Goal: Task Accomplishment & Management: Complete application form

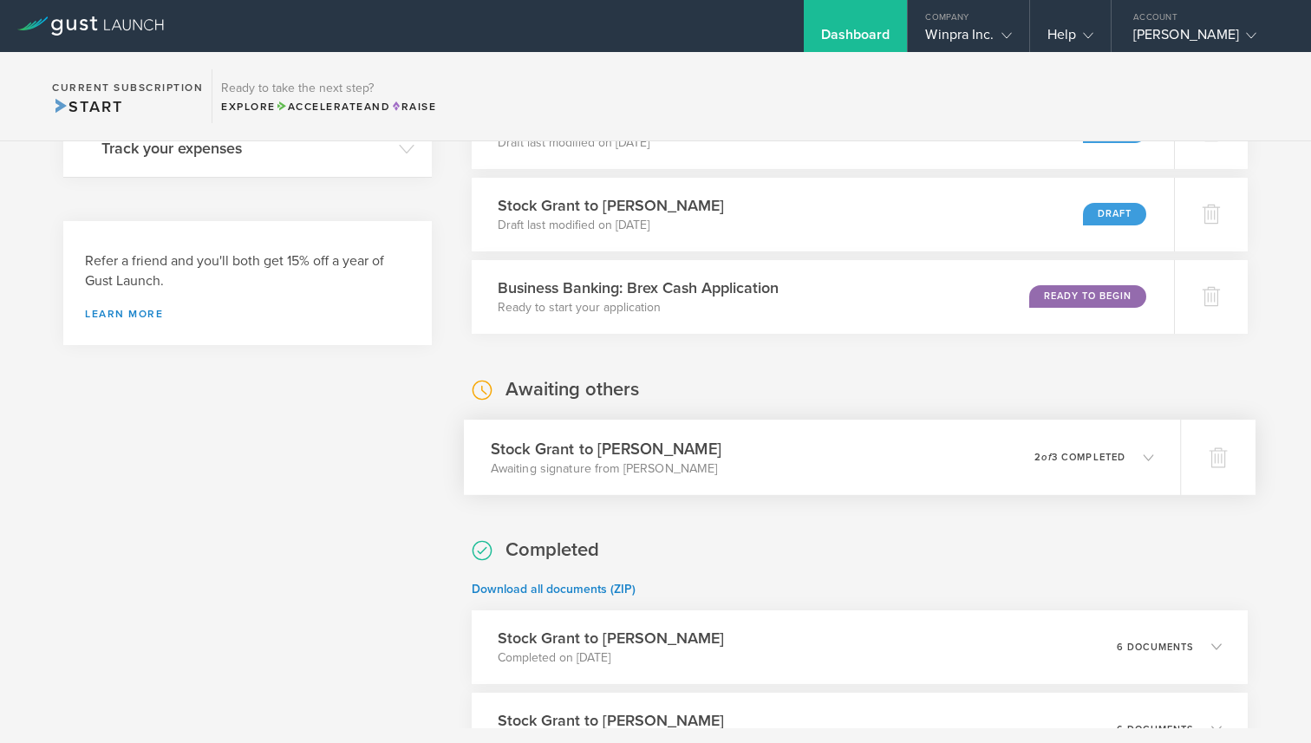
scroll to position [1003, 0]
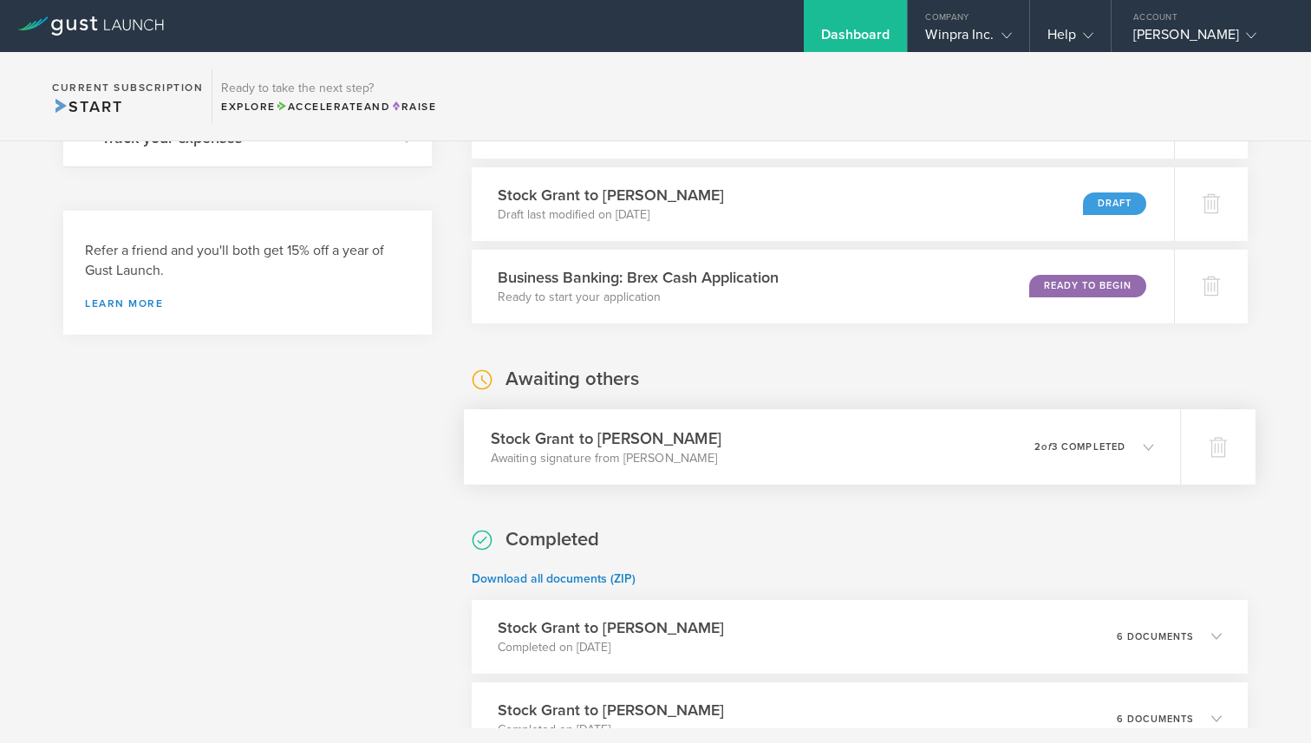
click at [869, 461] on div "Stock Grant to Stive Hassan Awaiting signature from Stive Hassan 0 undeliverabl…" at bounding box center [822, 446] width 717 height 75
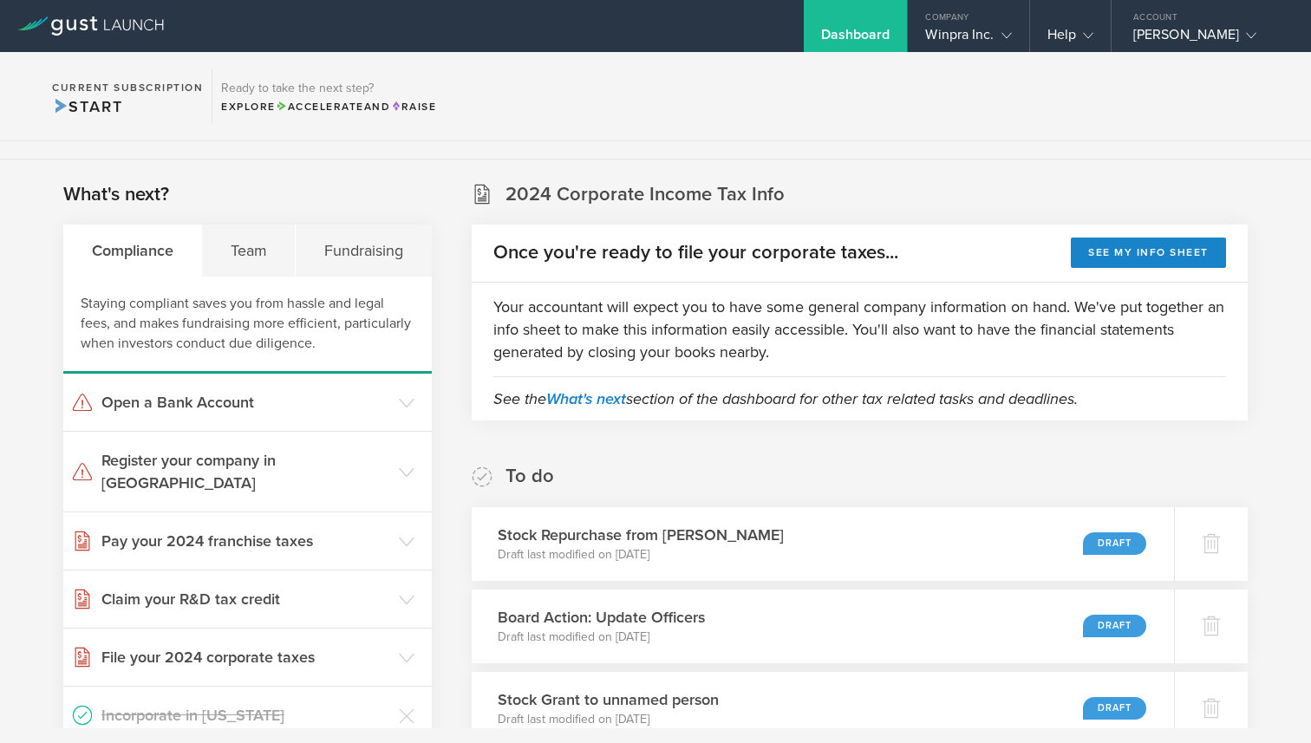
scroll to position [0, 0]
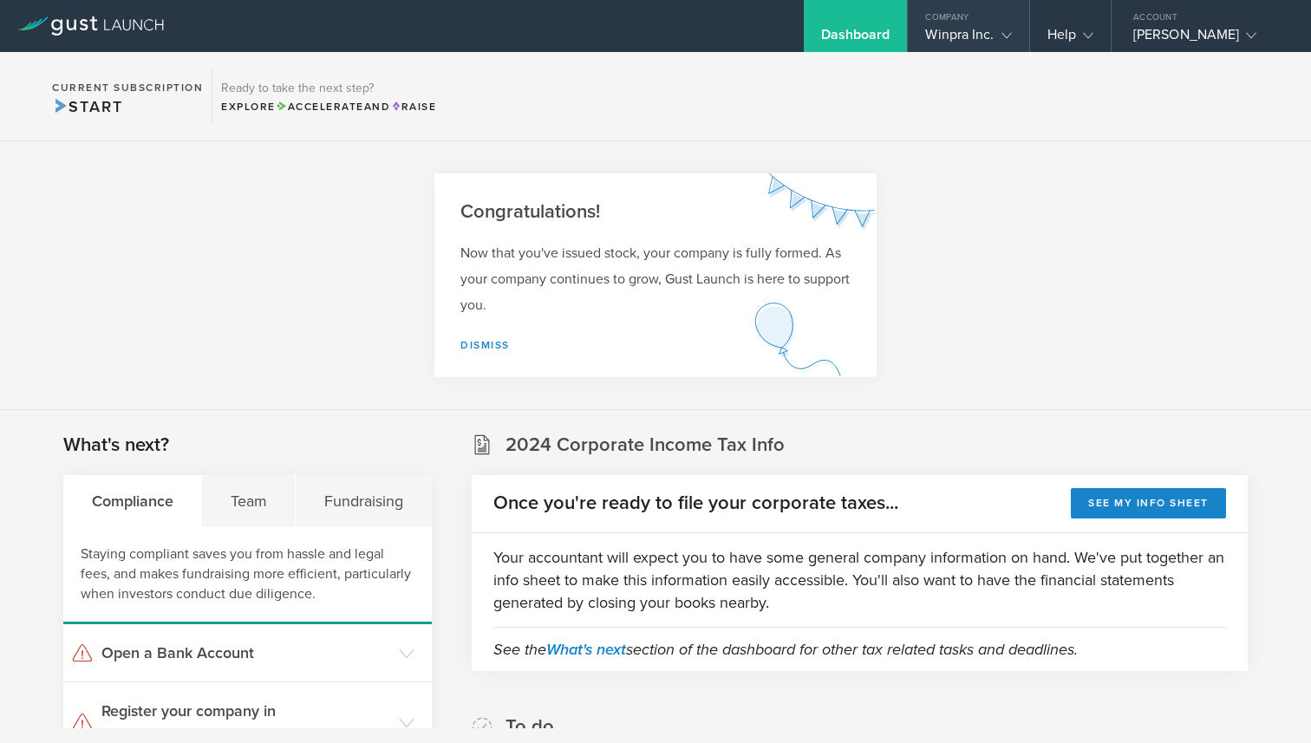
click at [999, 49] on div "Winpra Inc." at bounding box center [968, 39] width 86 height 26
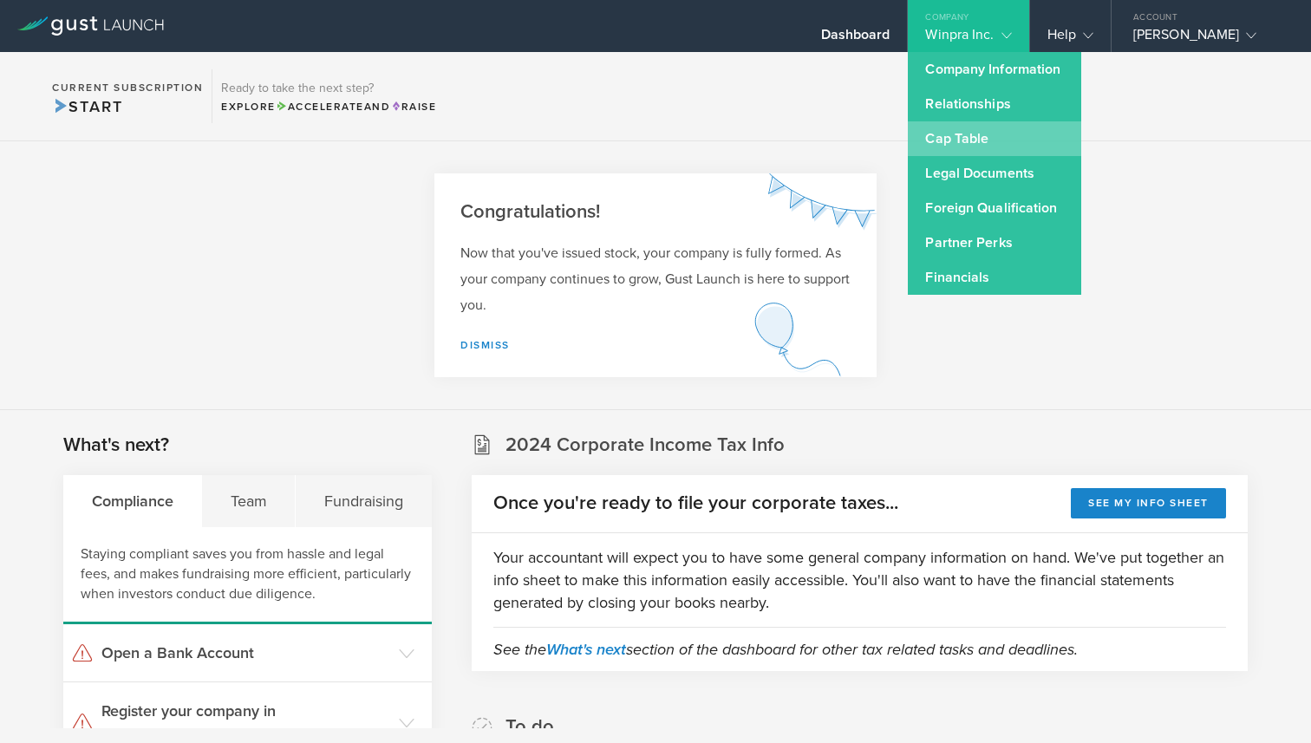
click at [946, 144] on link "Cap Table" at bounding box center [994, 138] width 173 height 35
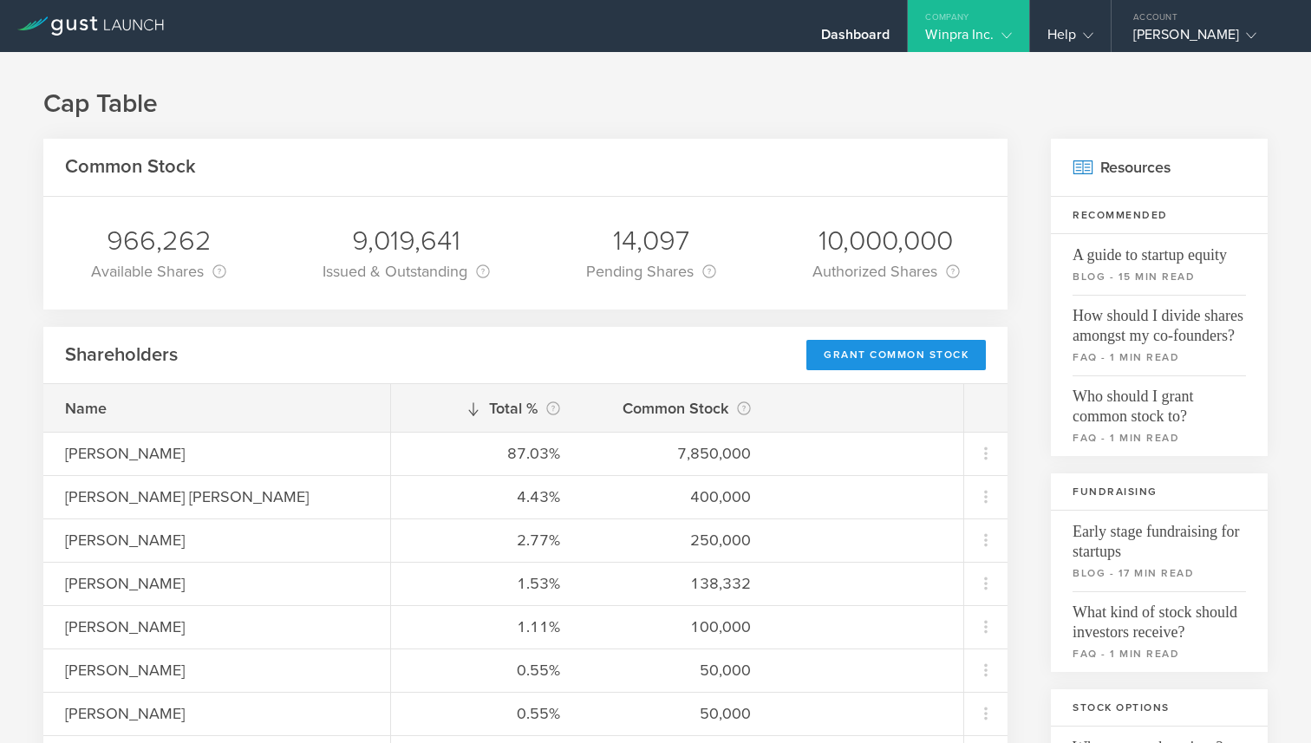
click at [833, 358] on div "Grant Common Stock" at bounding box center [897, 355] width 180 height 30
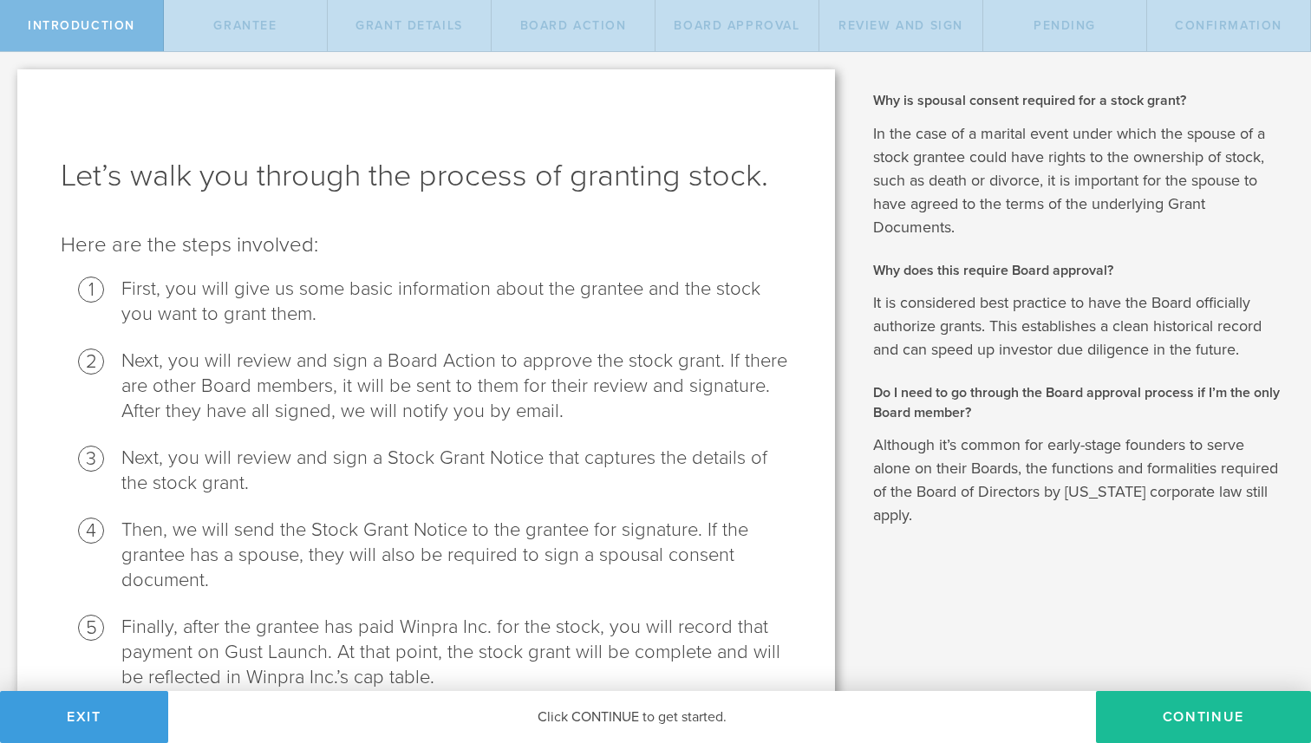
scroll to position [86, 0]
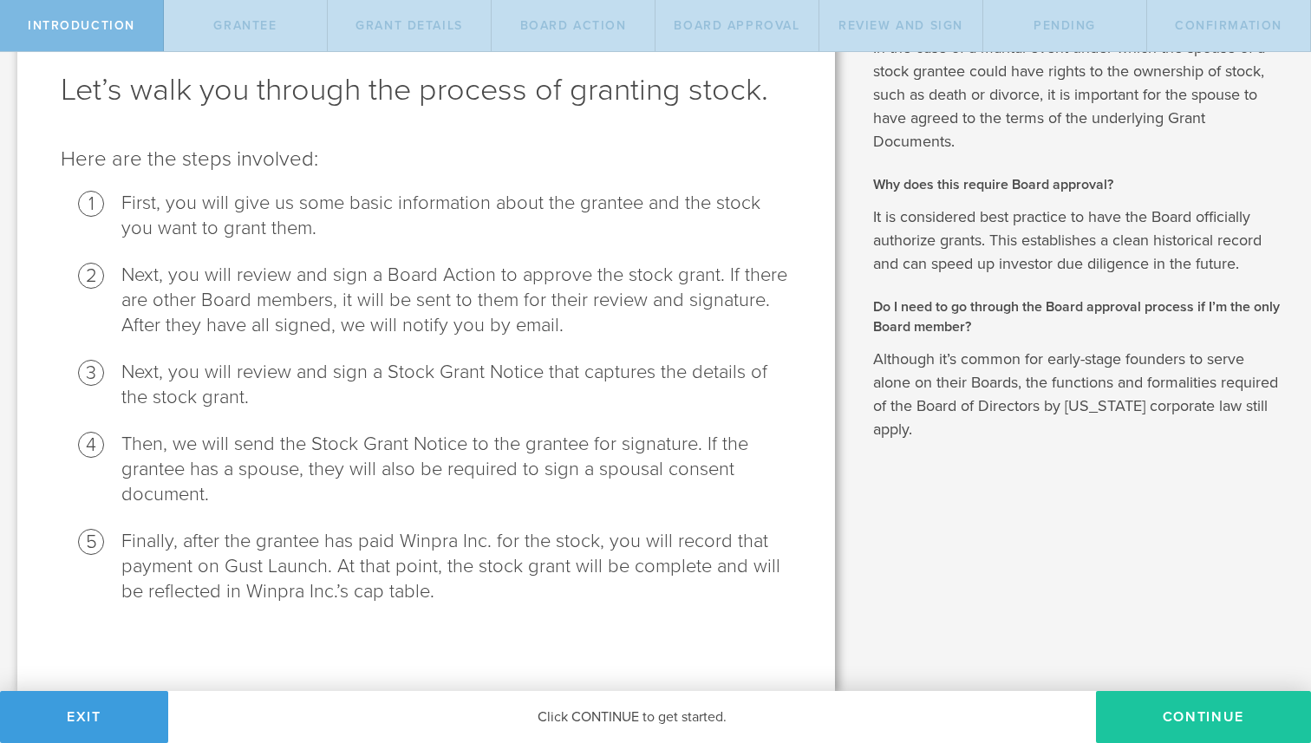
click at [1184, 722] on button "Continue" at bounding box center [1203, 717] width 215 height 52
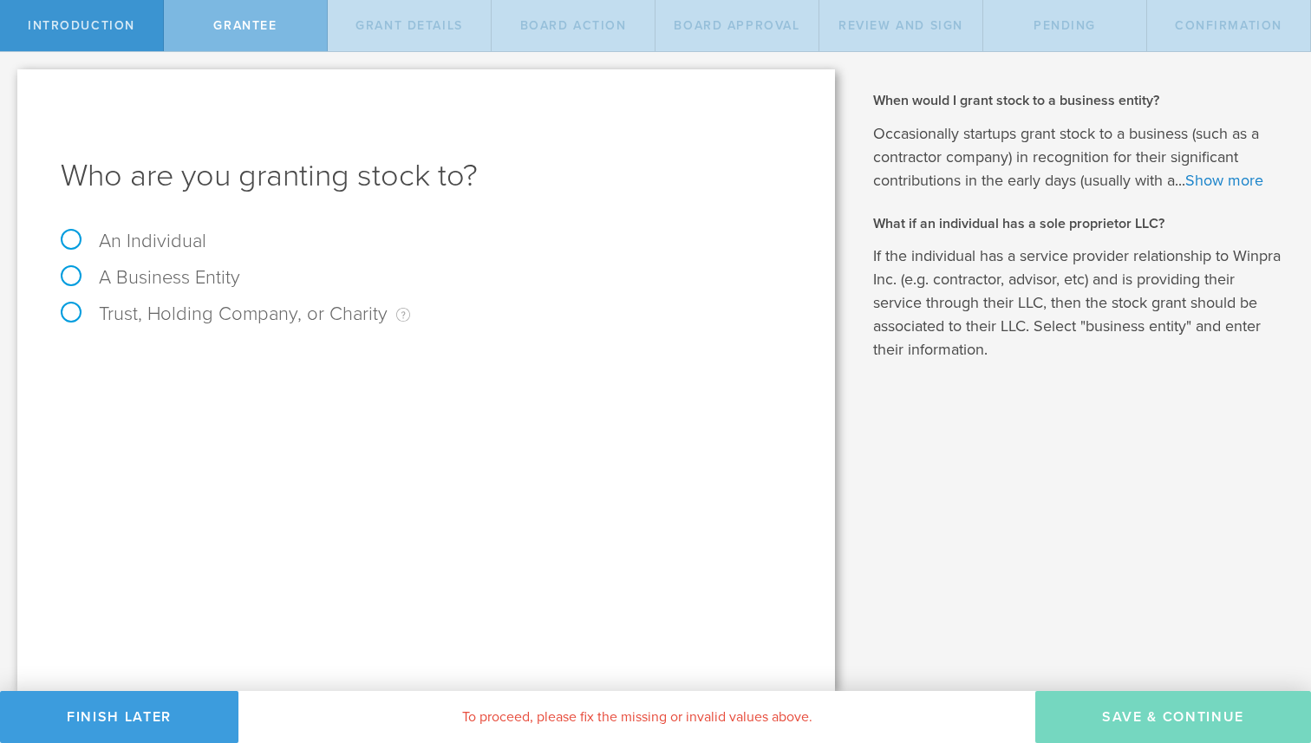
scroll to position [0, 0]
click at [75, 238] on label "An Individual" at bounding box center [134, 241] width 146 height 23
click at [11, 80] on input "An Individual" at bounding box center [5, 66] width 11 height 28
radio input "true"
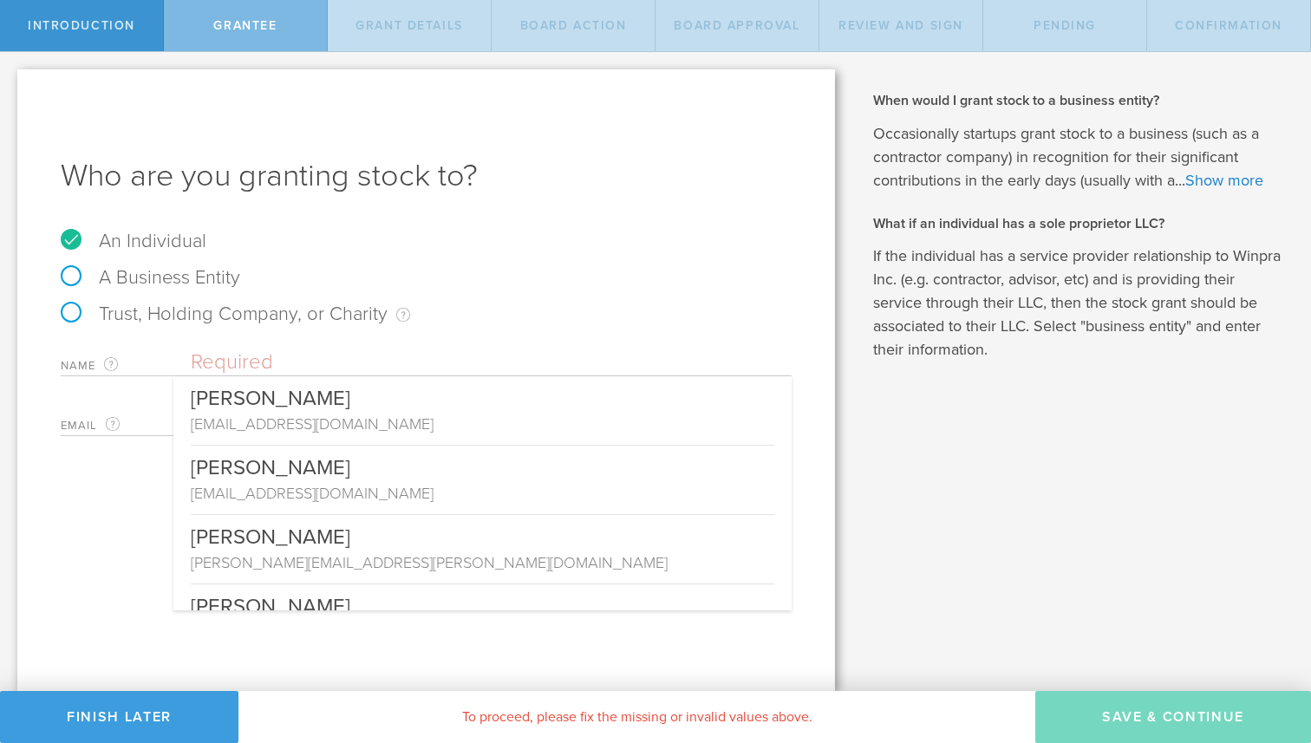
click at [217, 361] on input "text" at bounding box center [491, 363] width 601 height 26
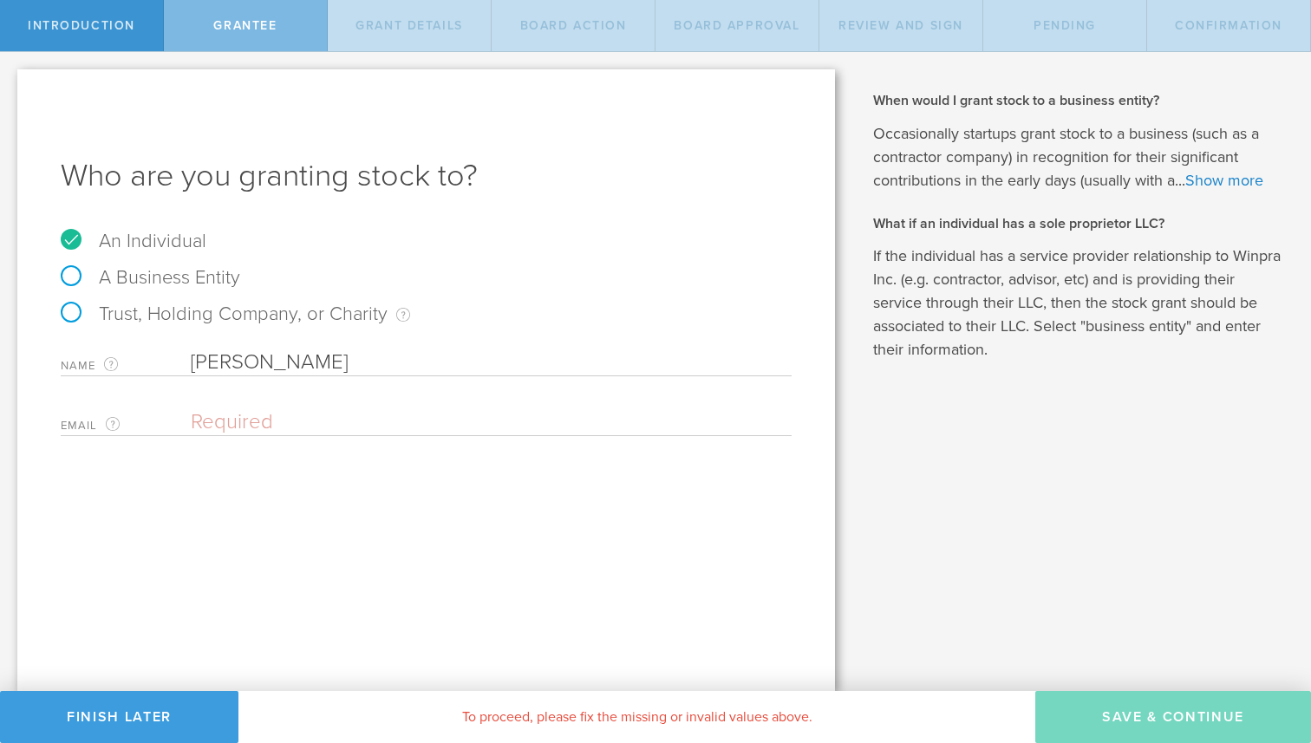
type input "[PERSON_NAME]"
click at [305, 414] on input "email" at bounding box center [487, 422] width 592 height 26
paste input "[PERSON_NAME][EMAIL_ADDRESS][PERSON_NAME][PERSON_NAME][DOMAIN_NAME]"
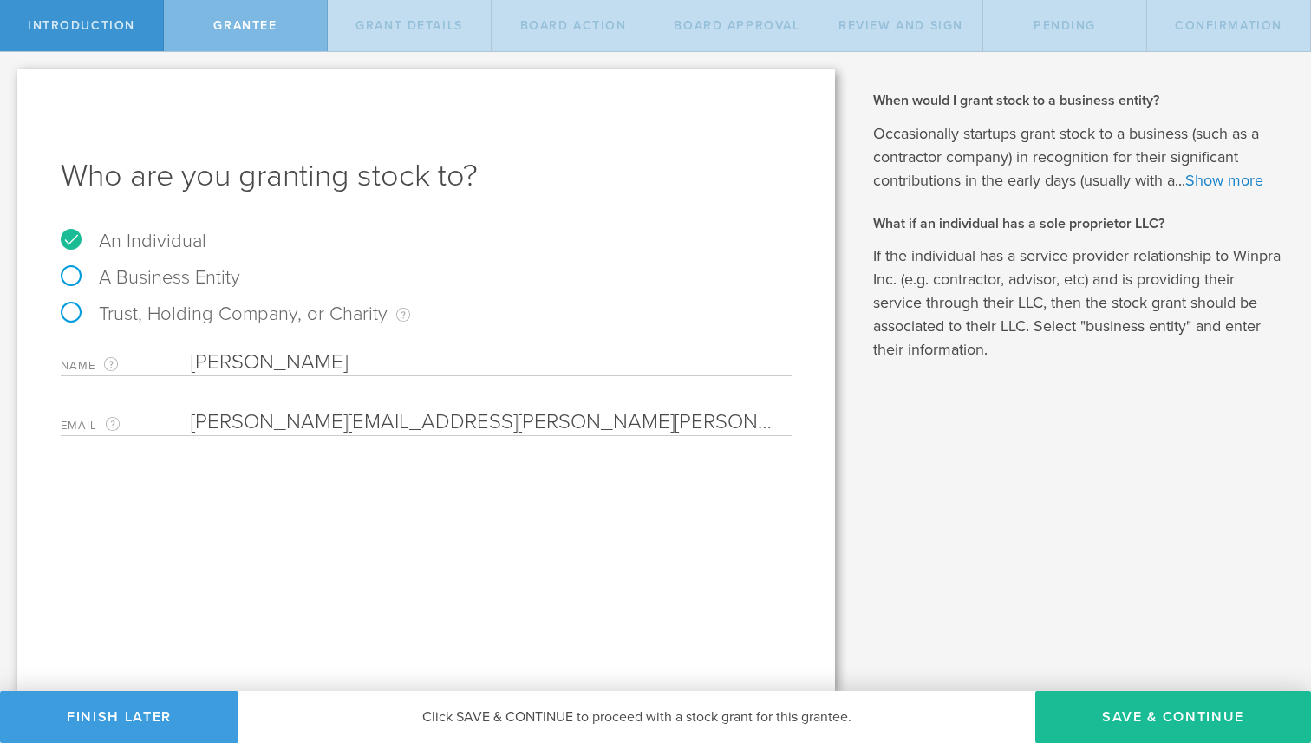
type input "[PERSON_NAME][EMAIL_ADDRESS][PERSON_NAME][PERSON_NAME][DOMAIN_NAME]"
click at [484, 517] on div "Who are you granting stock to? An Individual A Business Entity Trust, Holding C…" at bounding box center [426, 380] width 818 height 622
click at [1162, 710] on button "Save & Continue" at bounding box center [1174, 717] width 276 height 52
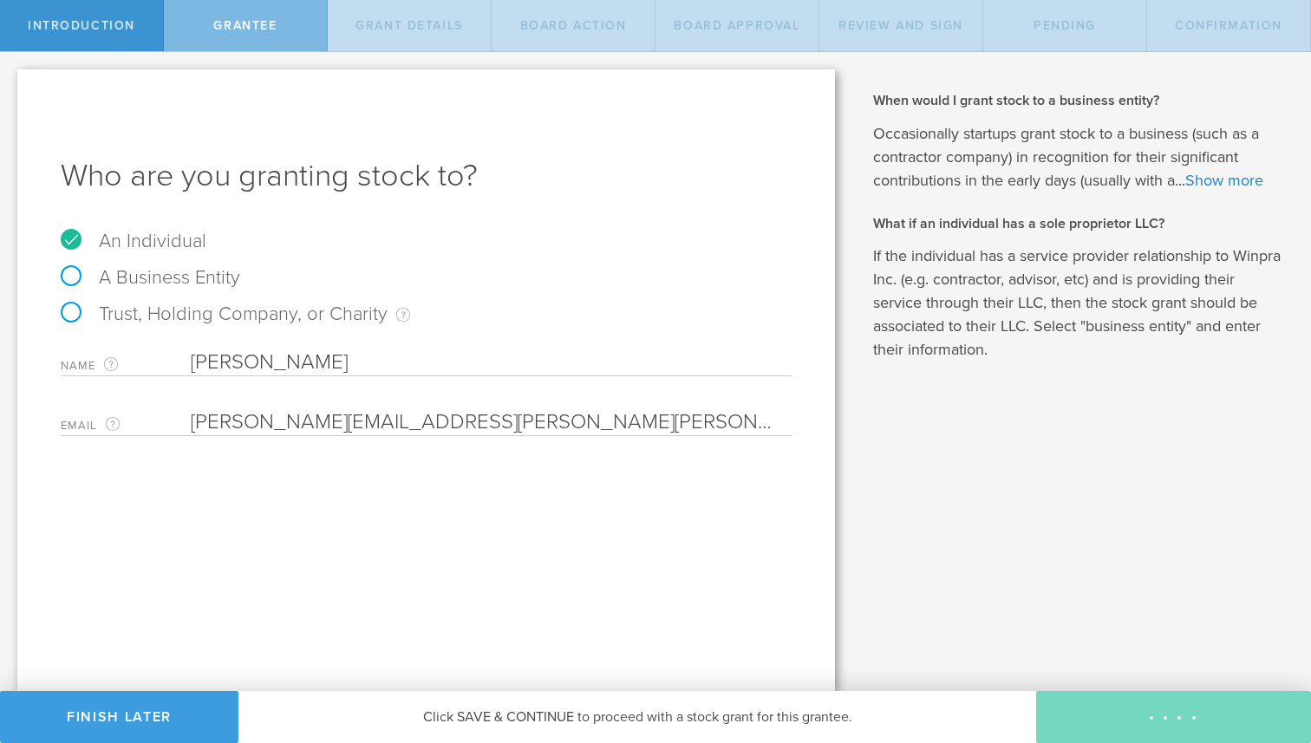
type input "48"
type input "12"
select select "none"
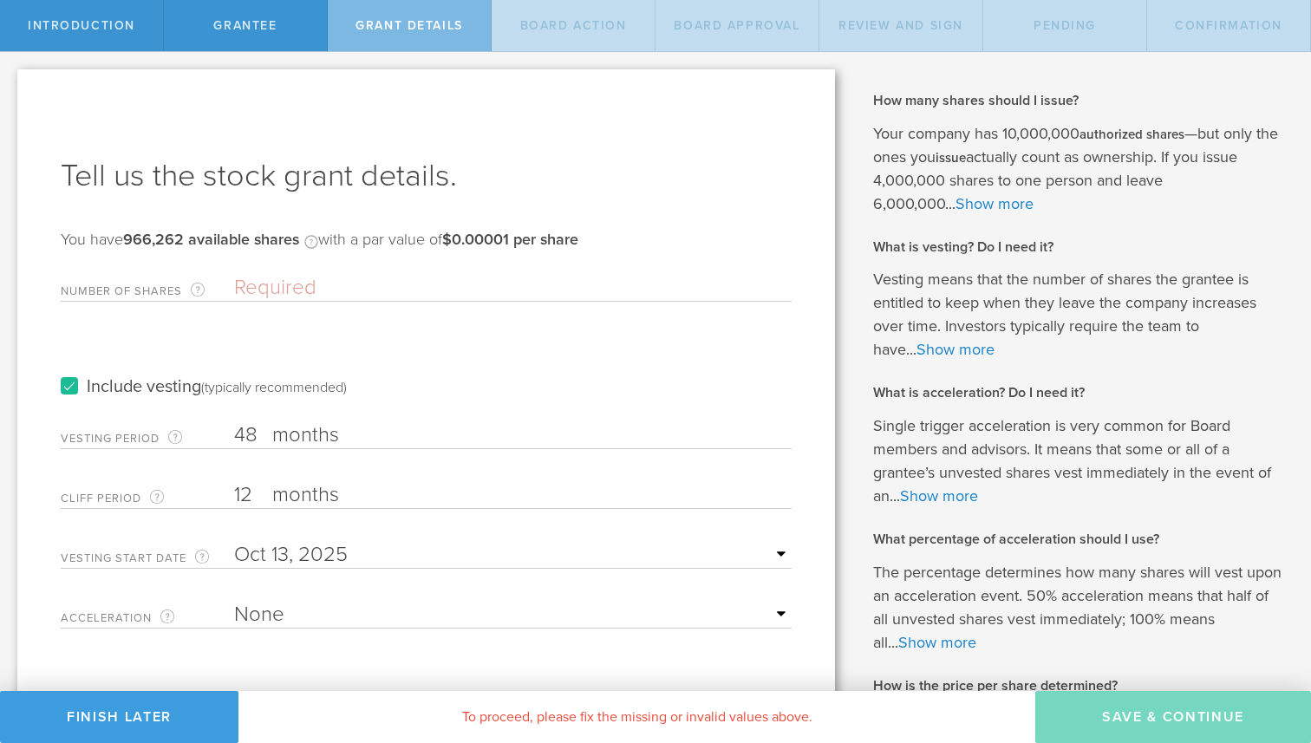
click at [290, 289] on input "Number of Shares The total amount of stock the company is granting to this reci…" at bounding box center [513, 288] width 558 height 26
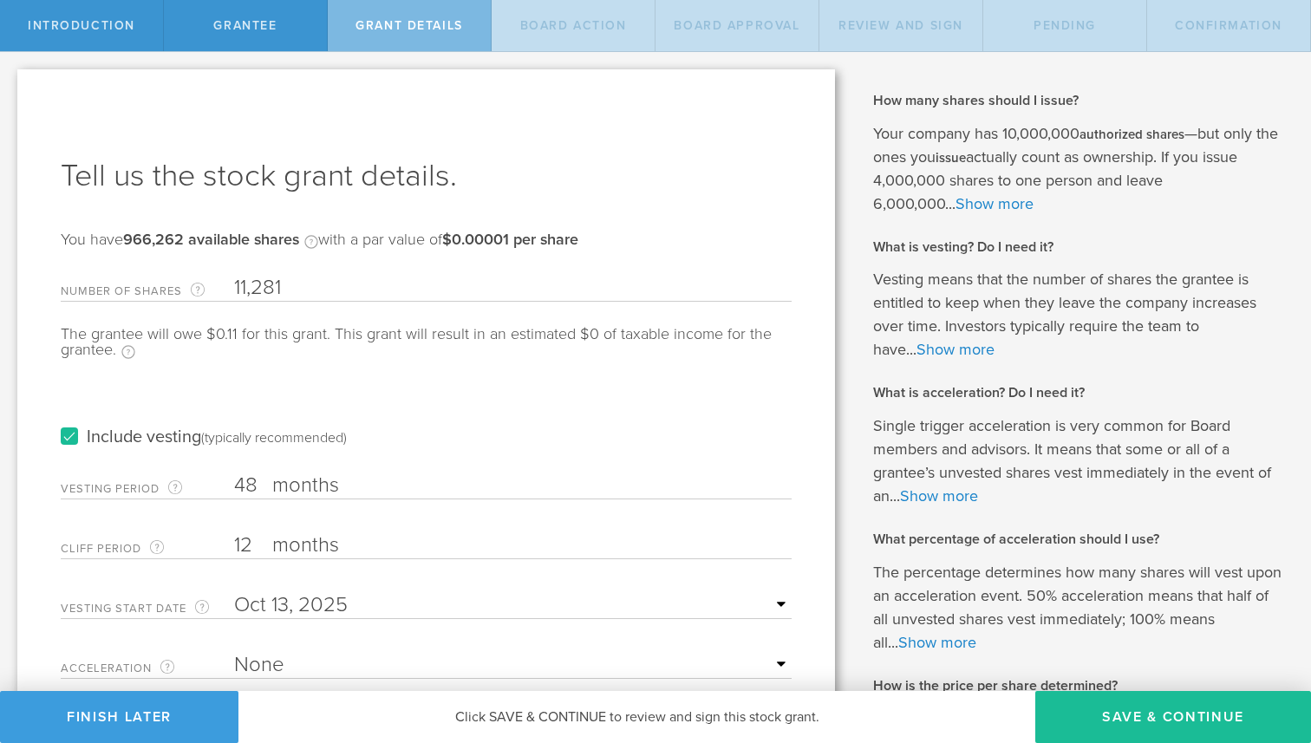
type input "11,281"
click at [474, 434] on div "Include vesting (typically recommended)" at bounding box center [426, 420] width 731 height 88
click at [403, 411] on div "Include vesting (typically recommended)" at bounding box center [426, 420] width 731 height 88
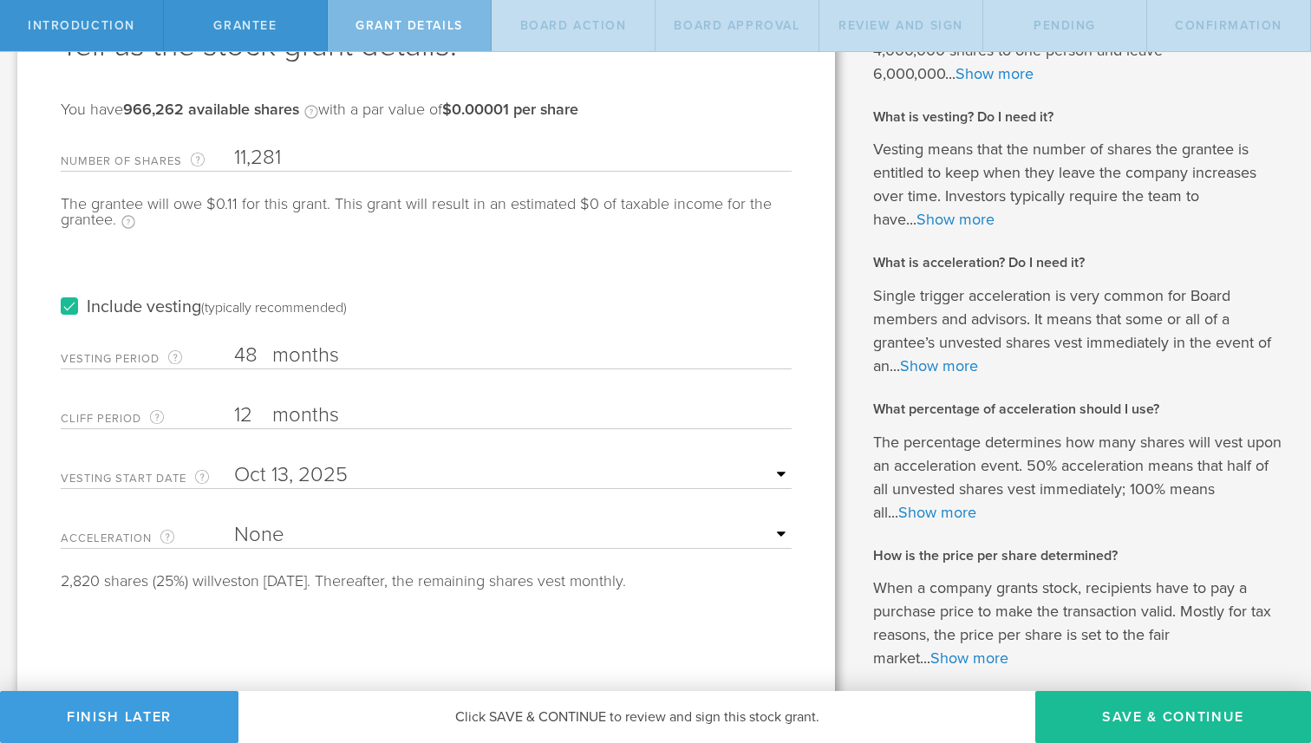
scroll to position [152, 0]
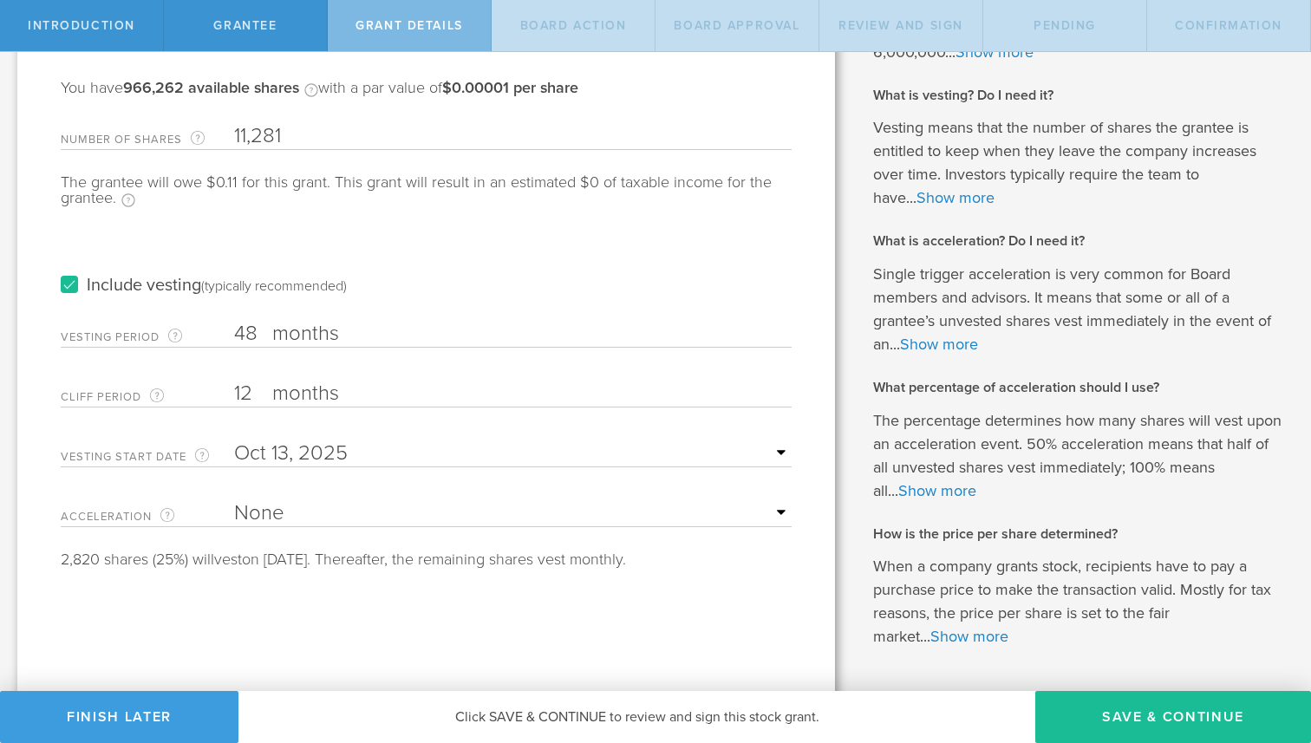
click at [257, 328] on input "48" at bounding box center [513, 334] width 558 height 26
type input "4"
type input "60"
click at [488, 236] on div "Include vesting (typically recommended)" at bounding box center [426, 269] width 731 height 88
click at [387, 393] on label "months" at bounding box center [358, 395] width 173 height 29
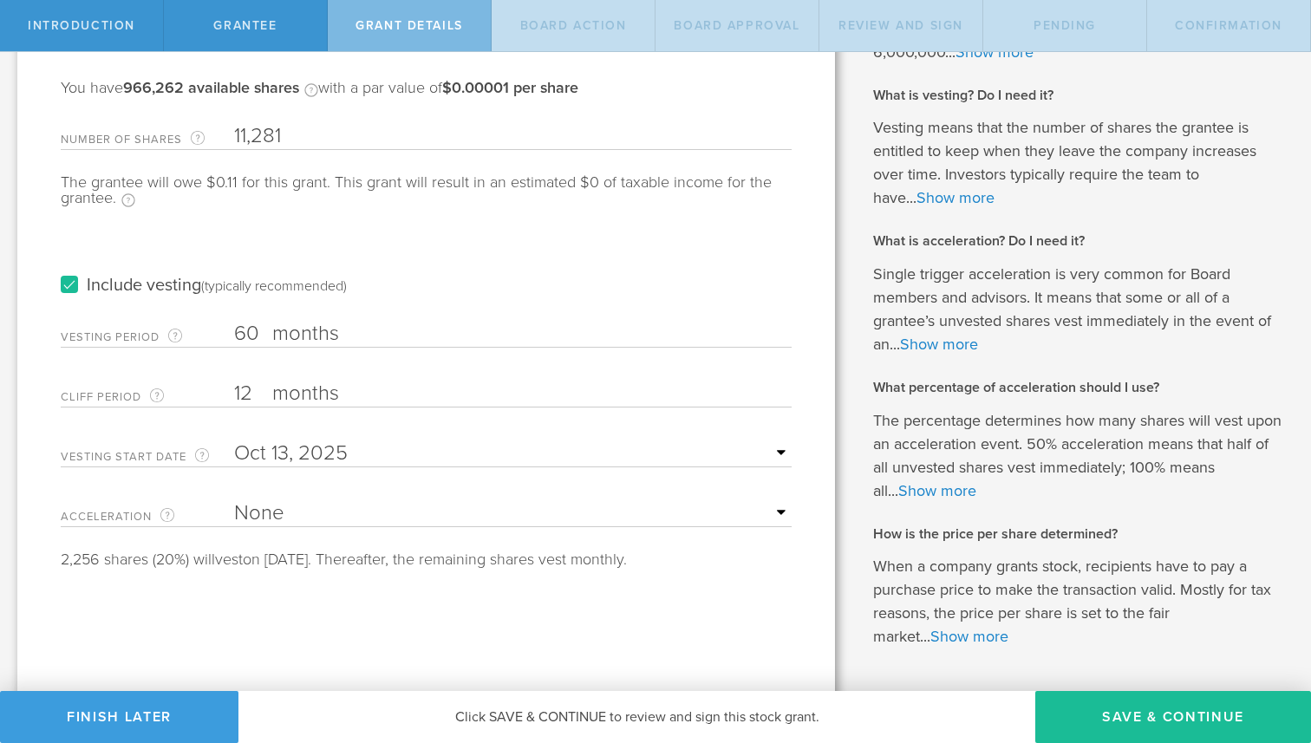
click at [387, 393] on input "12" at bounding box center [513, 394] width 558 height 26
click at [378, 445] on input "text" at bounding box center [513, 454] width 558 height 26
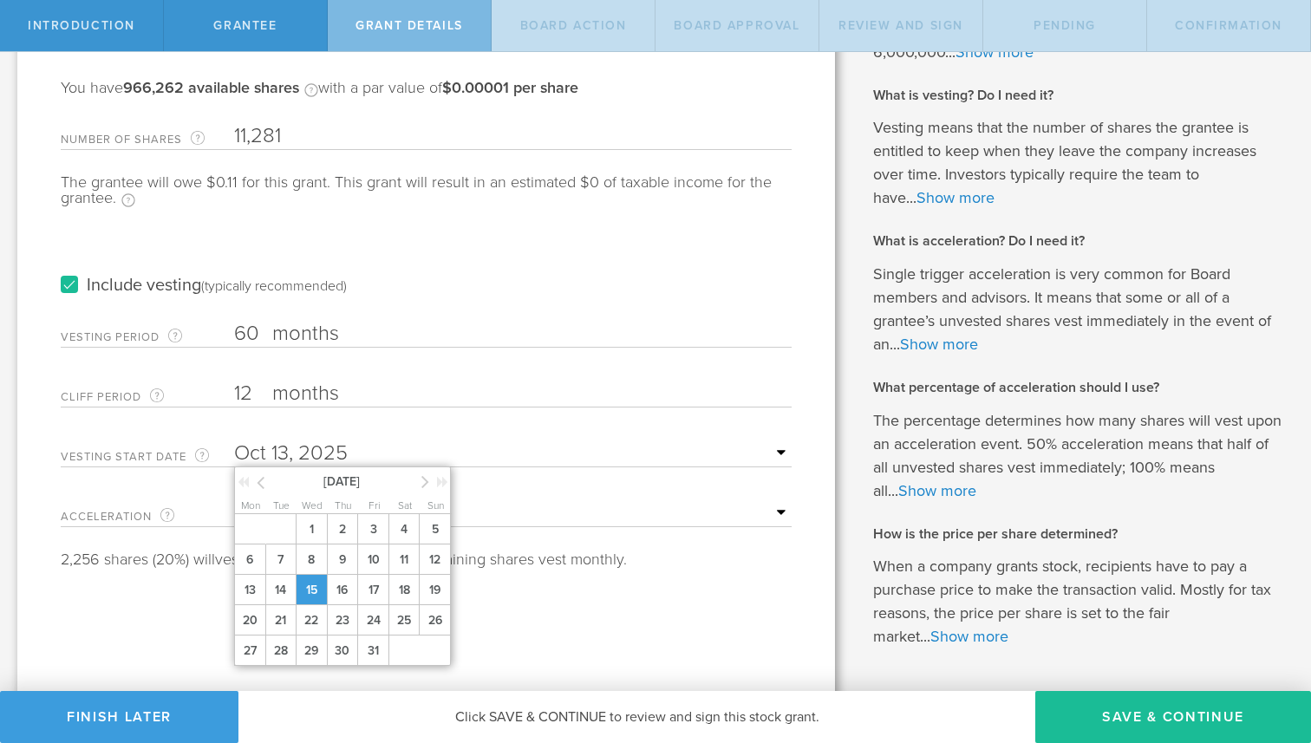
click at [323, 598] on span "15" at bounding box center [311, 590] width 31 height 30
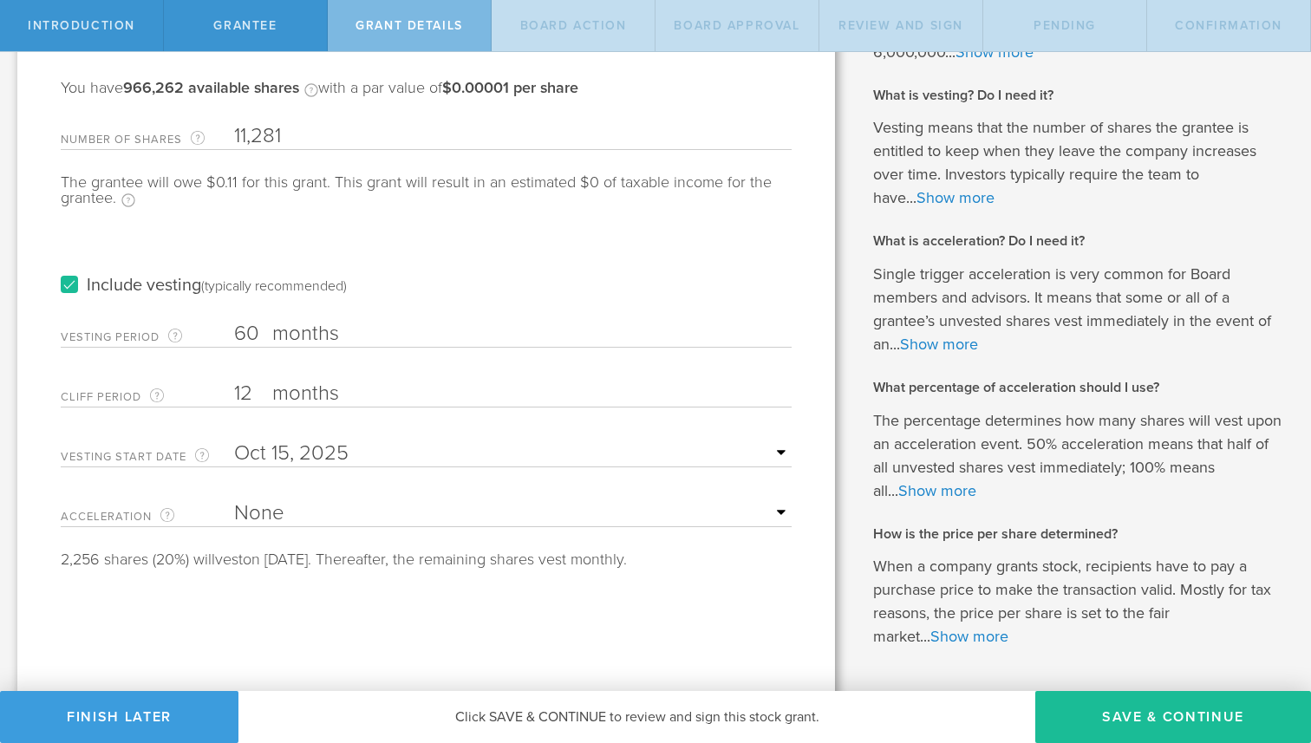
click at [435, 273] on div "Include vesting (typically recommended)" at bounding box center [426, 269] width 731 height 88
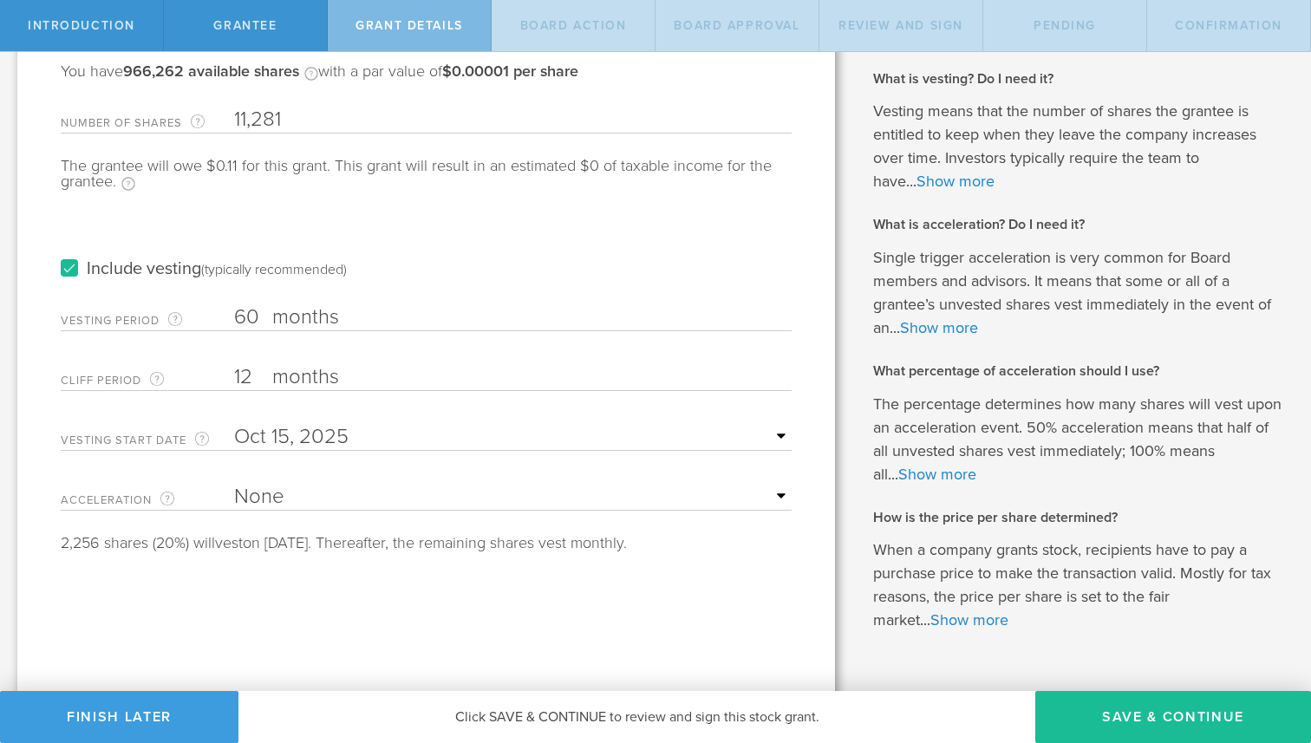
scroll to position [212, 0]
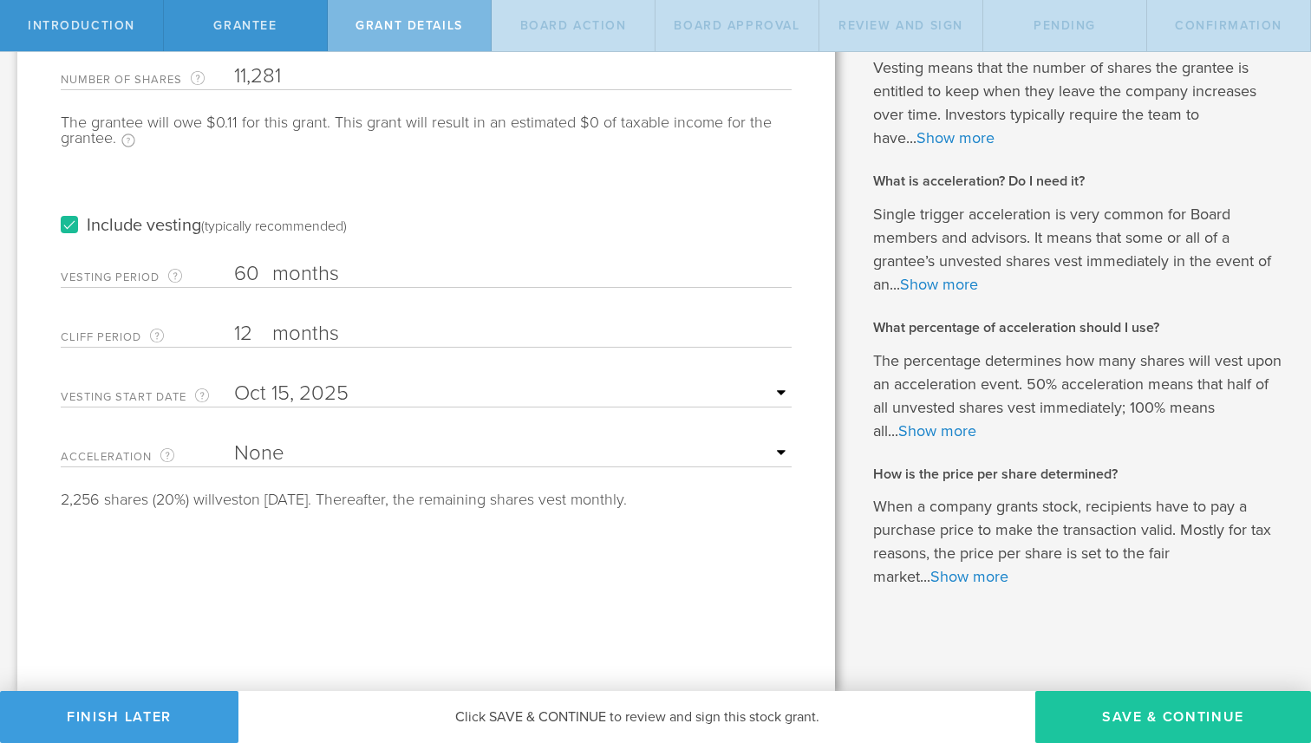
click at [1170, 712] on button "Save & Continue" at bounding box center [1174, 717] width 276 height 52
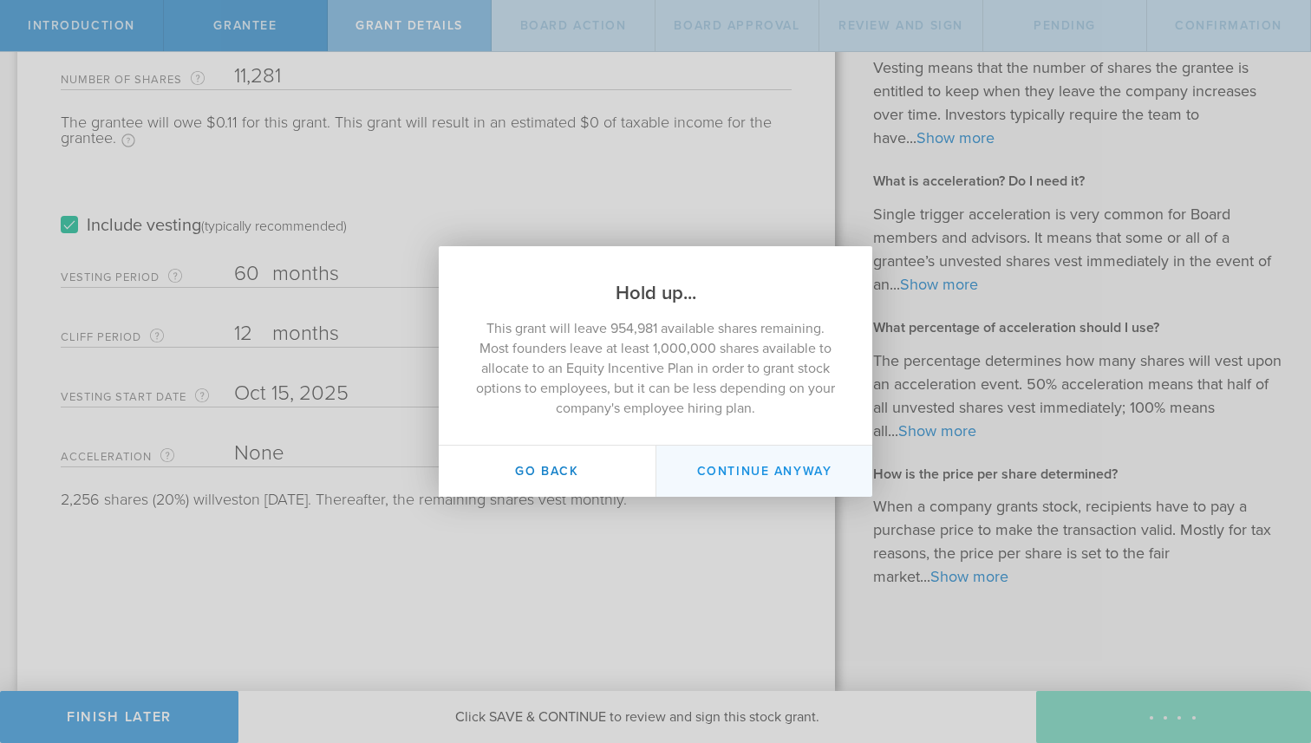
click at [725, 463] on button "Continue Anyway" at bounding box center [764, 471] width 217 height 51
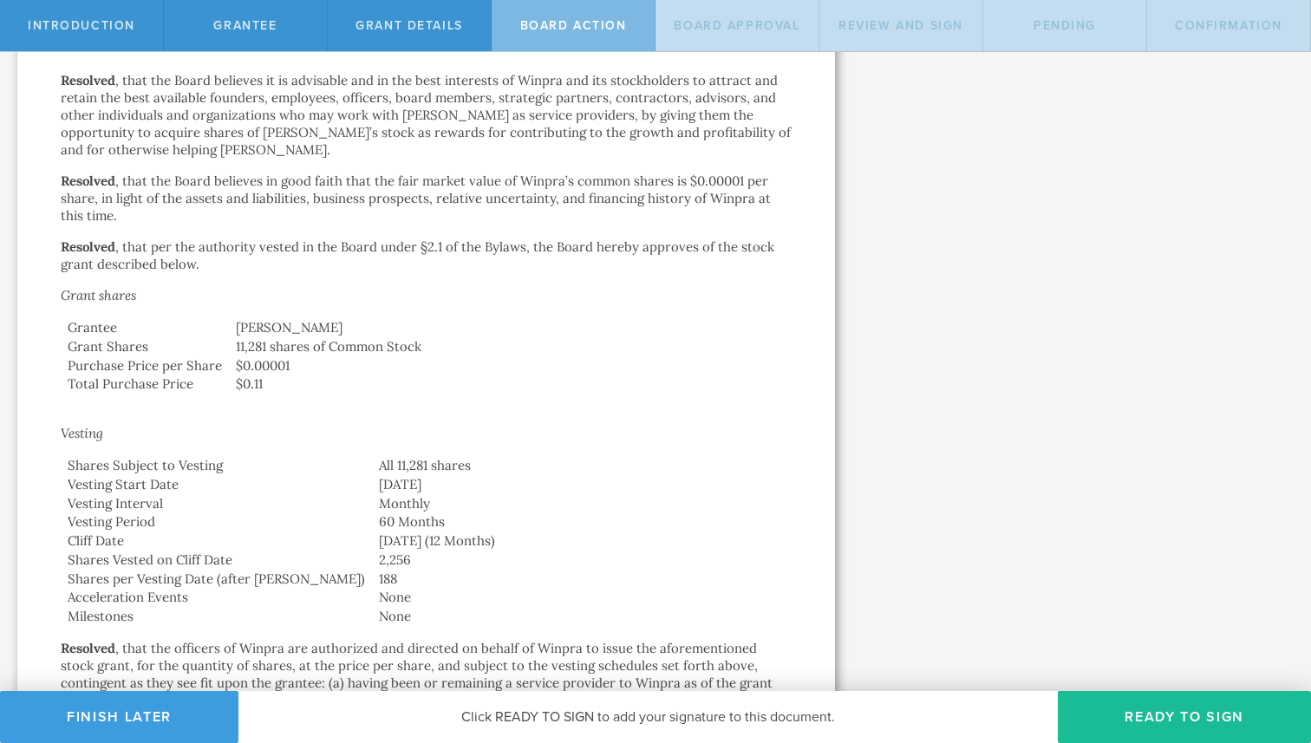
scroll to position [964, 0]
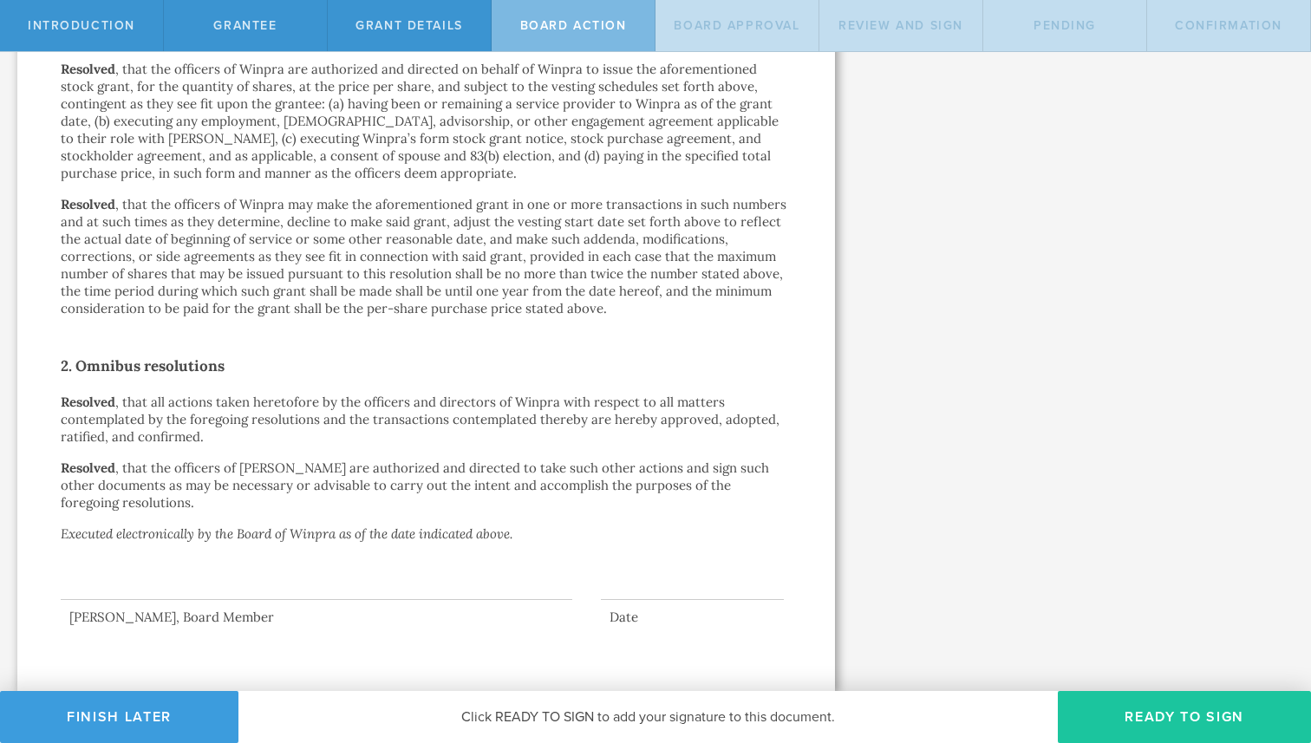
click at [1148, 725] on button "Ready to Sign" at bounding box center [1184, 717] width 253 height 52
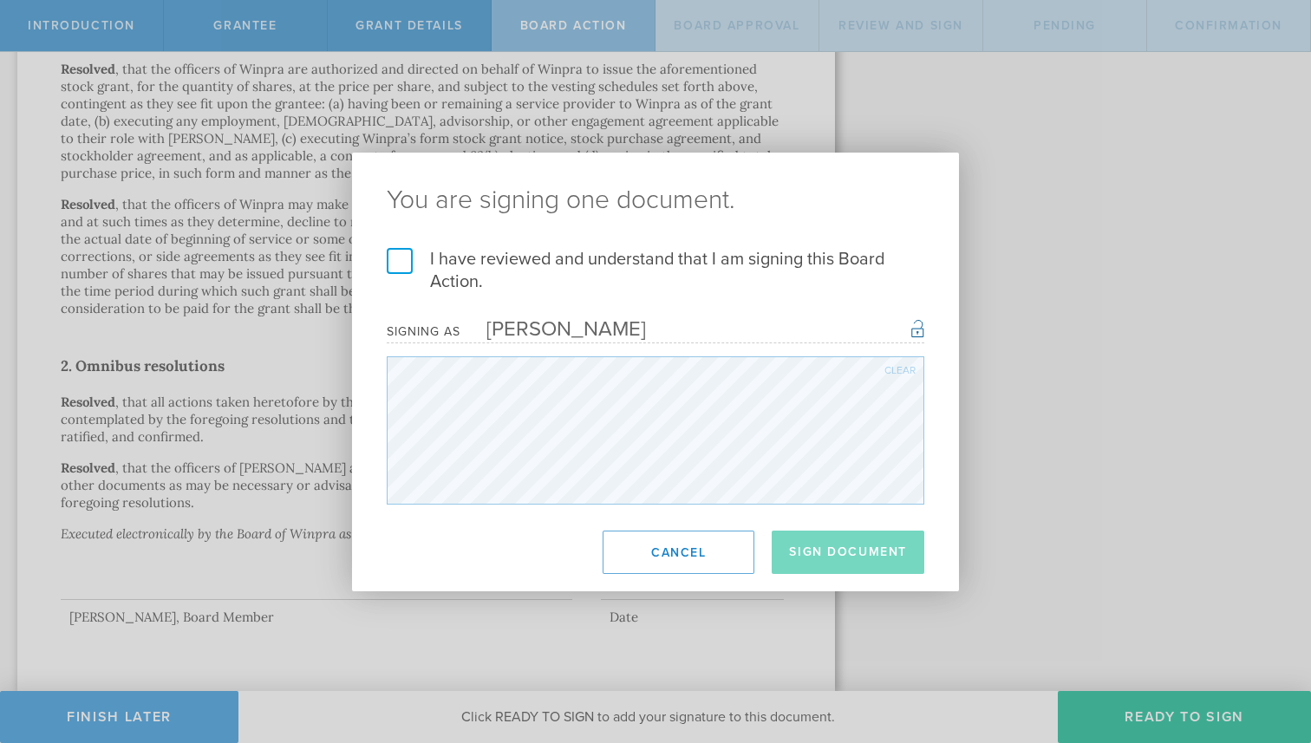
click at [397, 258] on label "I have reviewed and understand that I am signing this Board Action." at bounding box center [656, 270] width 538 height 45
click at [0, 0] on input "I have reviewed and understand that I am signing this Board Action." at bounding box center [0, 0] width 0 height 0
click at [819, 559] on button "Sign Document" at bounding box center [848, 552] width 153 height 43
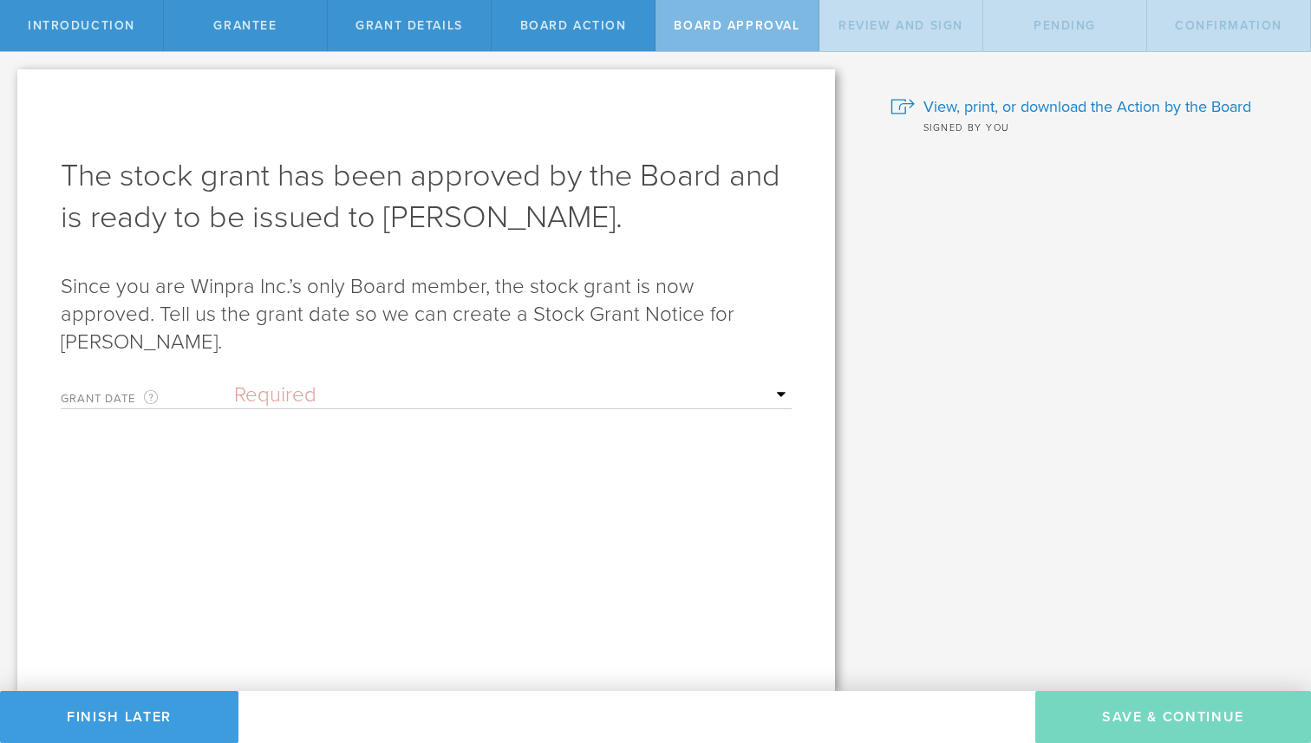
scroll to position [0, 0]
click at [356, 382] on select "Required Upon [PERSON_NAME]'s signature A specific date" at bounding box center [513, 395] width 558 height 26
select select "uponGranteeSignature"
click at [234, 382] on select "Required Upon [PERSON_NAME]'s signature A specific date" at bounding box center [513, 395] width 558 height 26
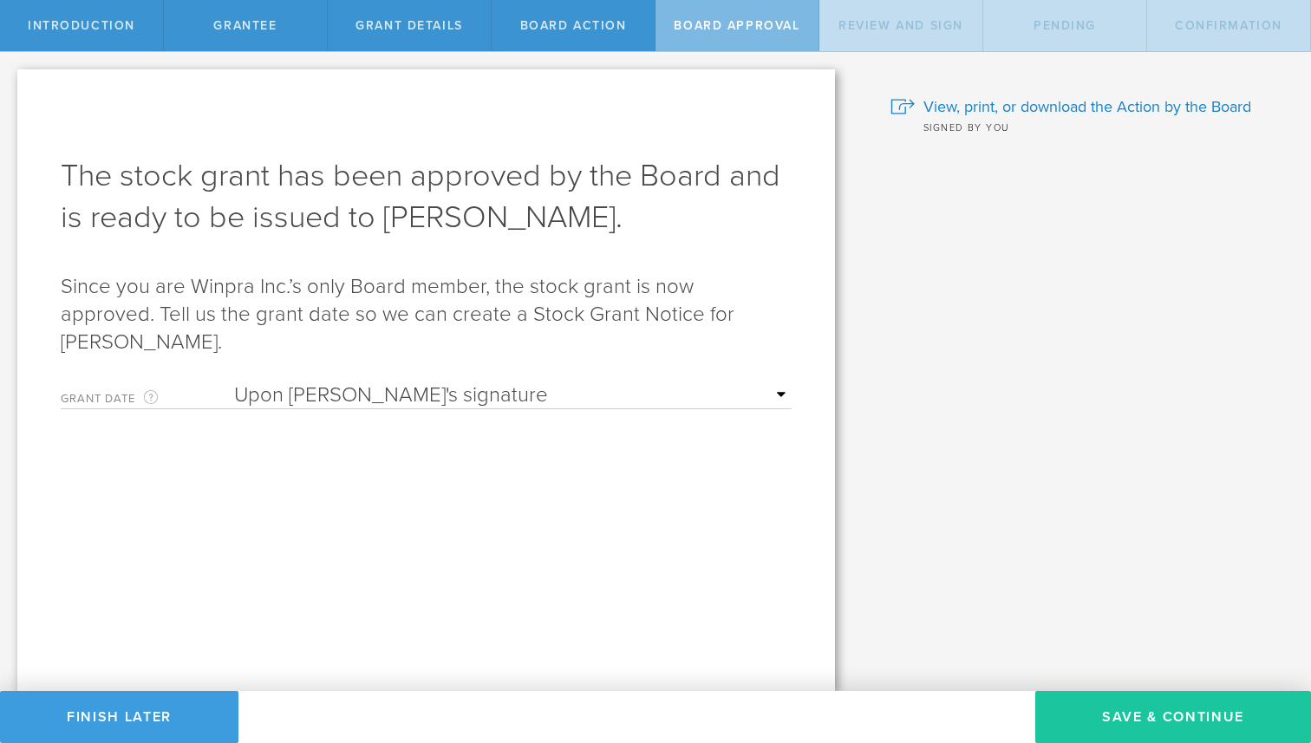
click at [1155, 715] on button "Save & Continue" at bounding box center [1174, 717] width 276 height 52
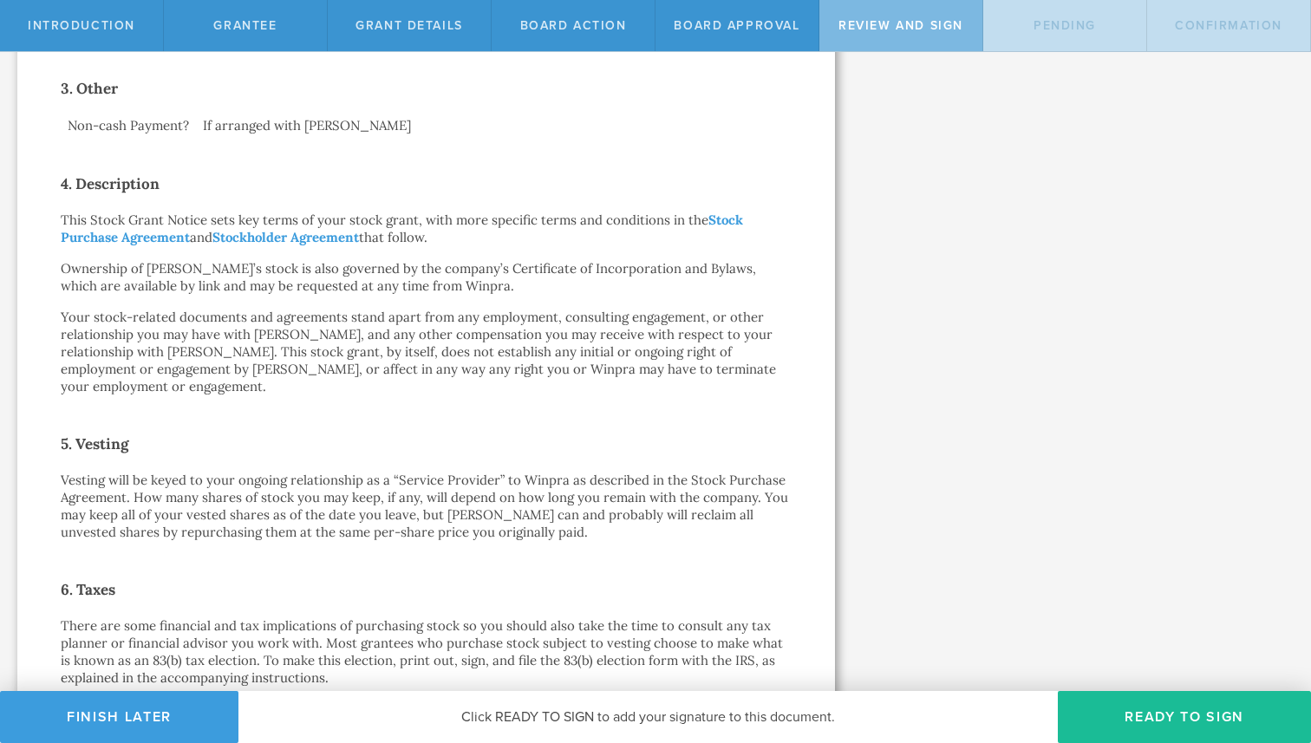
scroll to position [1139, 0]
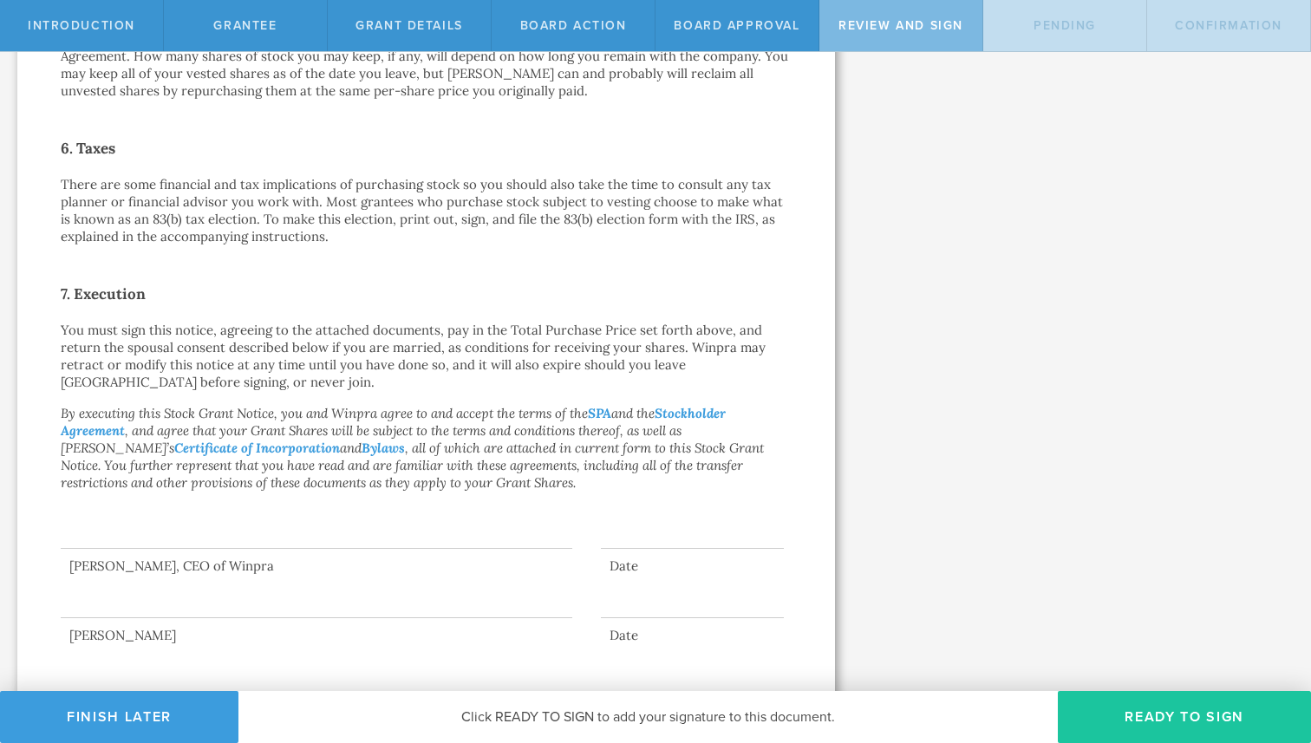
click at [1185, 709] on button "Ready to Sign" at bounding box center [1184, 717] width 253 height 52
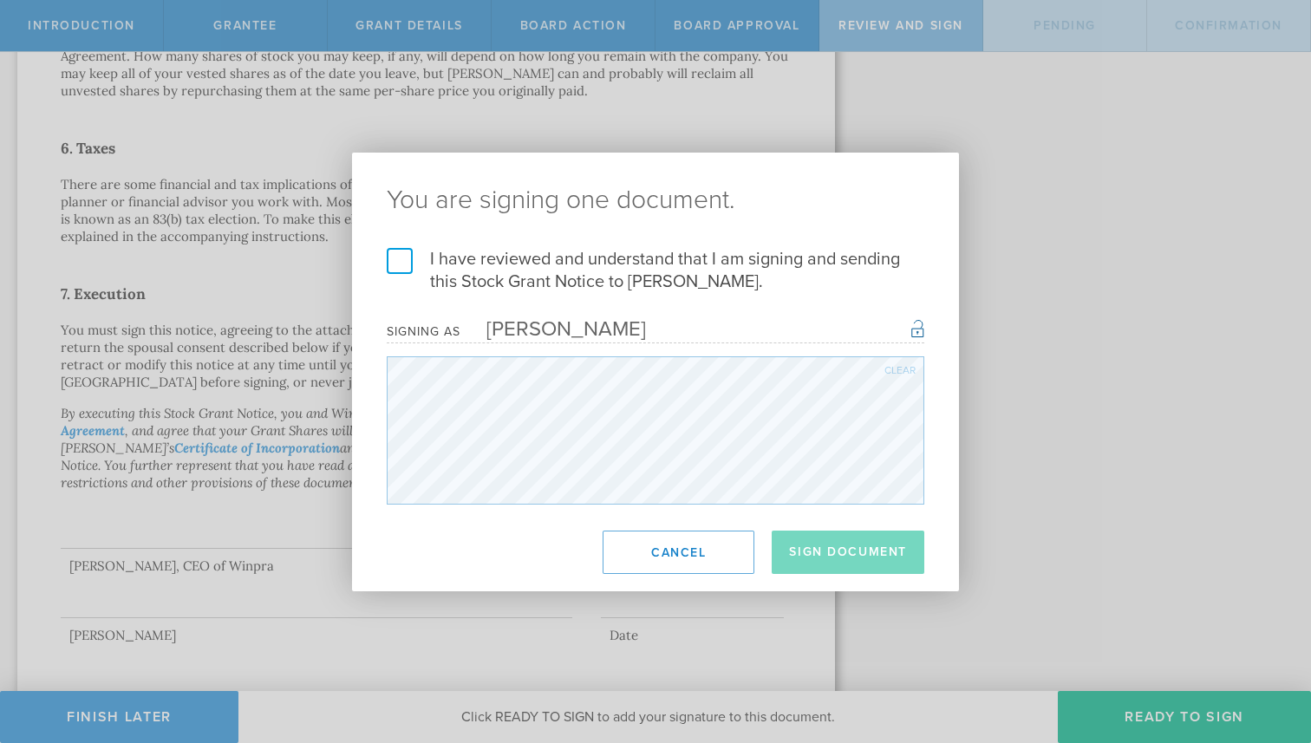
click at [401, 265] on label "I have reviewed and understand that I am signing and sending this Stock Grant N…" at bounding box center [656, 270] width 538 height 45
click at [0, 0] on input "I have reviewed and understand that I am signing and sending this Stock Grant N…" at bounding box center [0, 0] width 0 height 0
click at [850, 551] on button "Sign Document" at bounding box center [848, 552] width 153 height 43
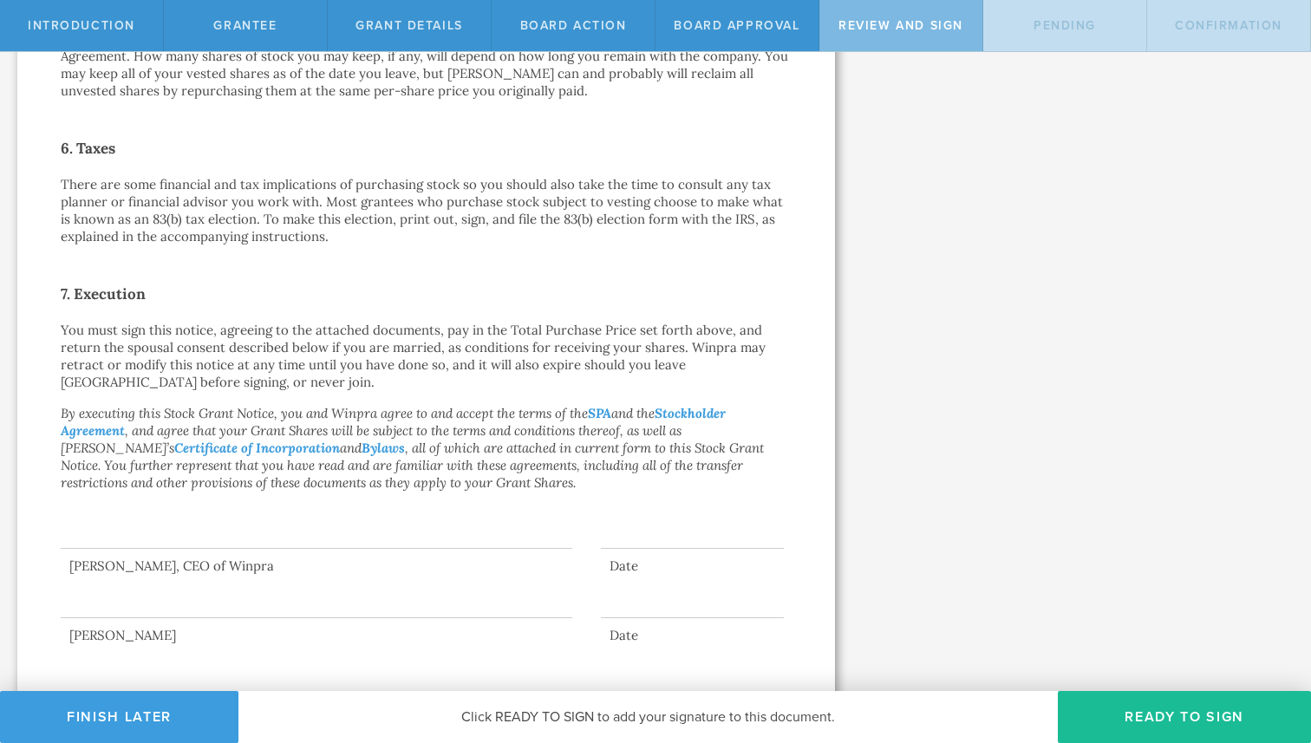
scroll to position [0, 0]
